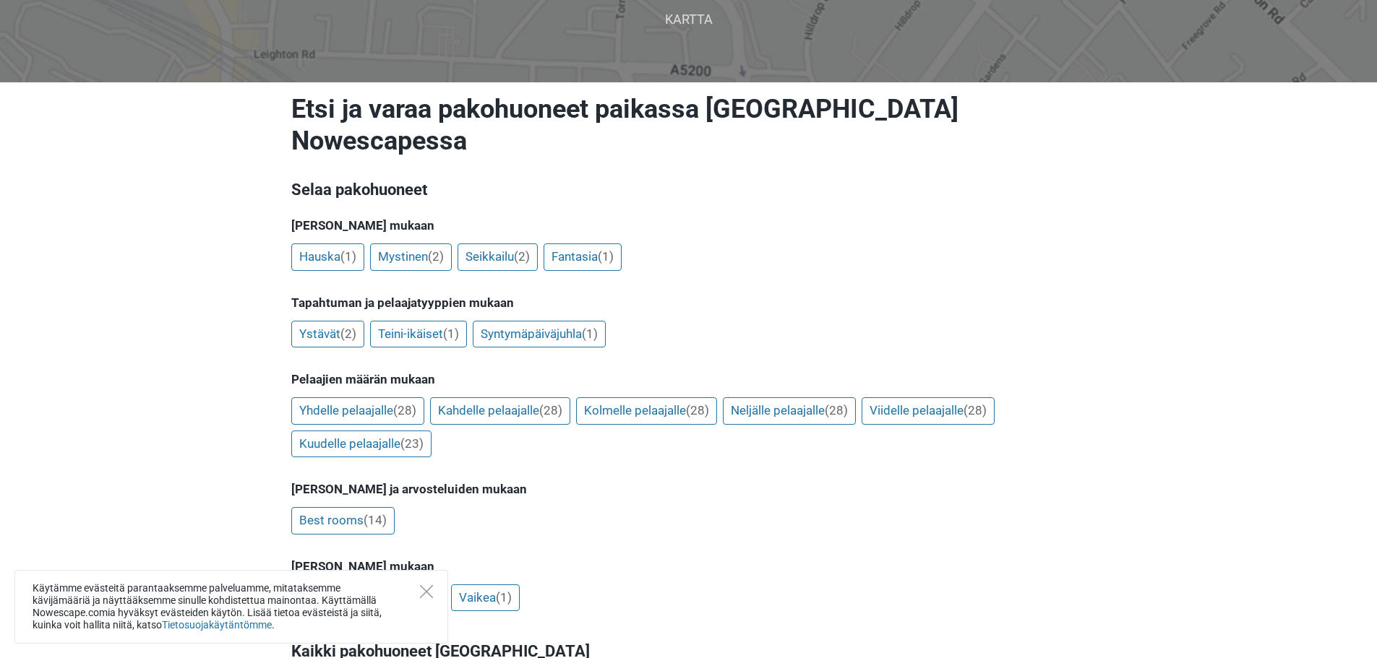
scroll to position [145, 0]
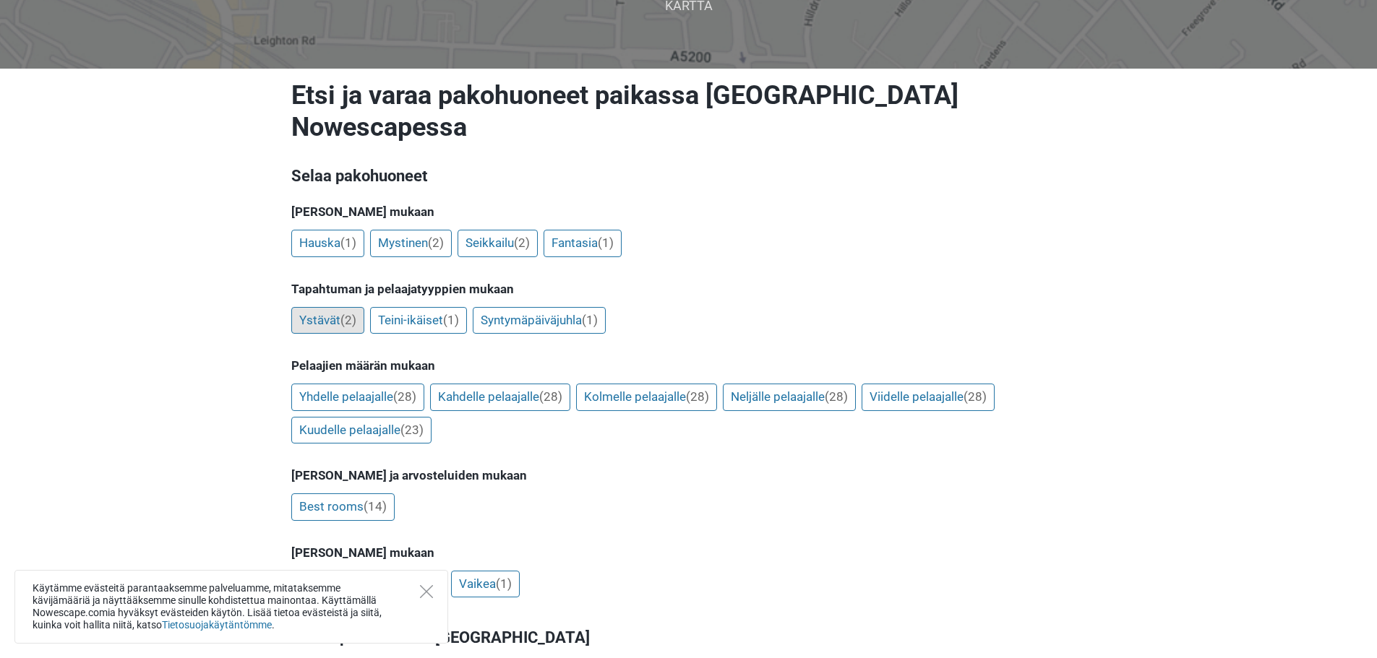
click at [304, 307] on link "Ystävät (2)" at bounding box center [327, 320] width 73 height 27
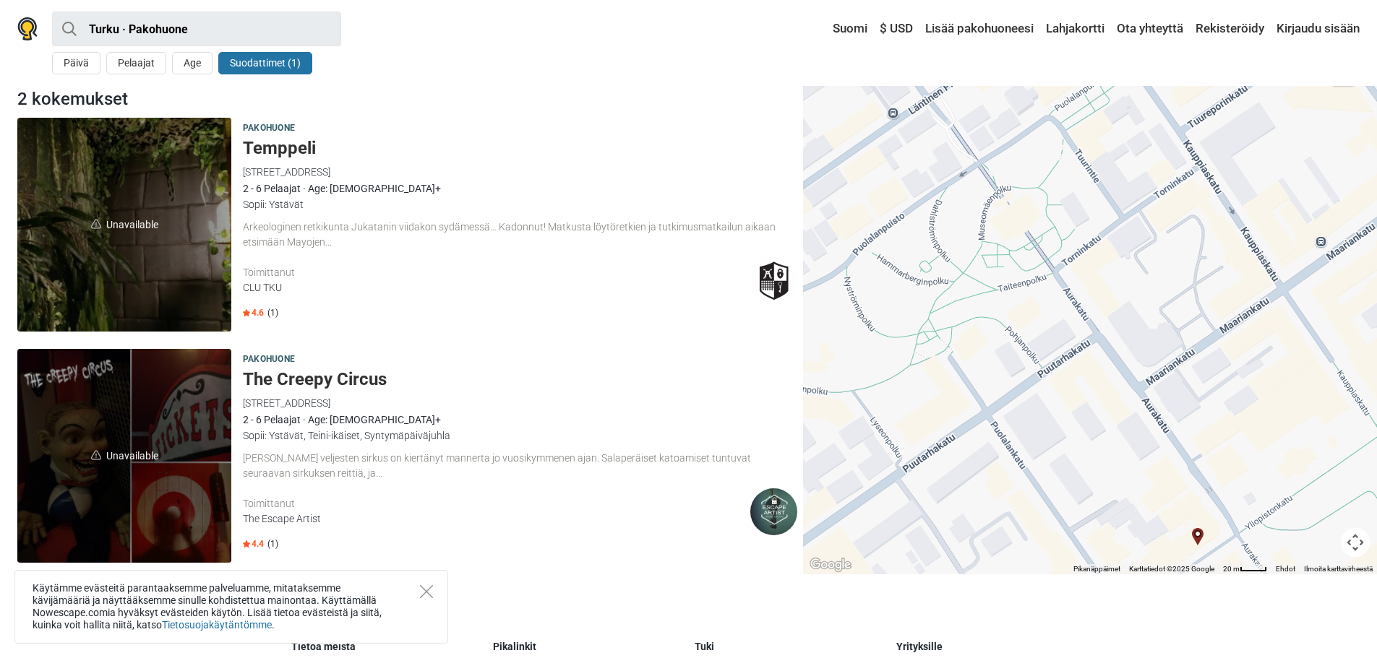
click at [306, 152] on h5 "Temppeli" at bounding box center [520, 148] width 554 height 21
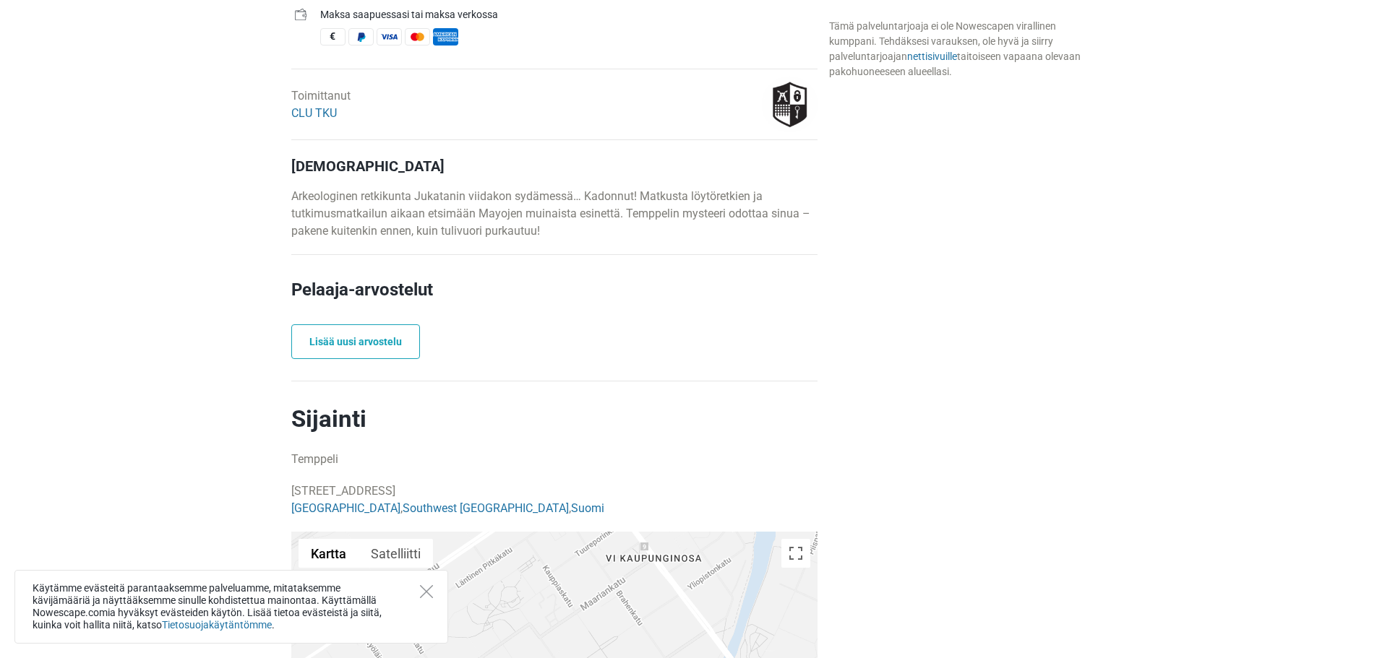
scroll to position [650, 0]
